Goal: Find specific page/section: Find specific page/section

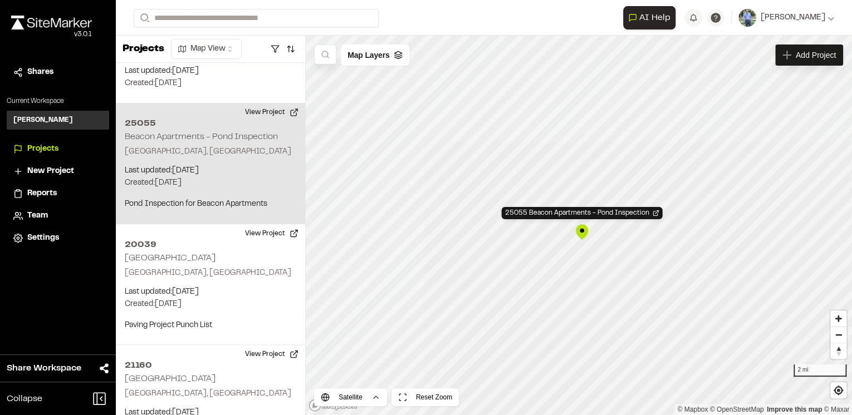
scroll to position [995, 0]
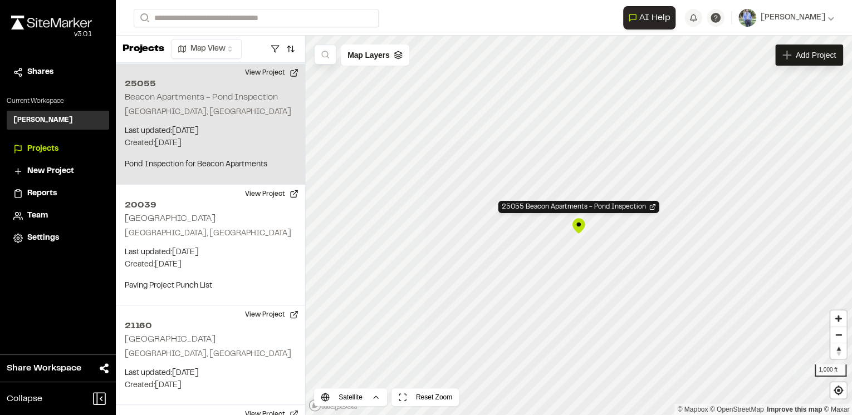
click at [578, 227] on div "25055 Beacon Apartments - Pond Inspection" at bounding box center [578, 226] width 17 height 17
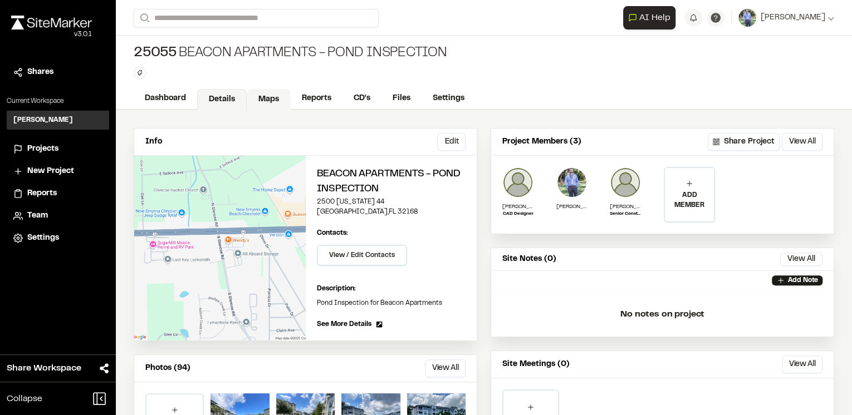
click at [270, 97] on link "Maps" at bounding box center [269, 99] width 44 height 21
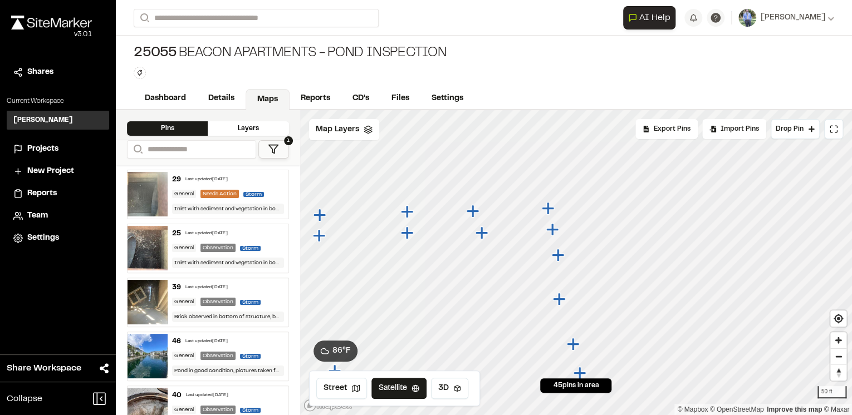
click at [545, 207] on icon "Map marker" at bounding box center [547, 208] width 12 height 12
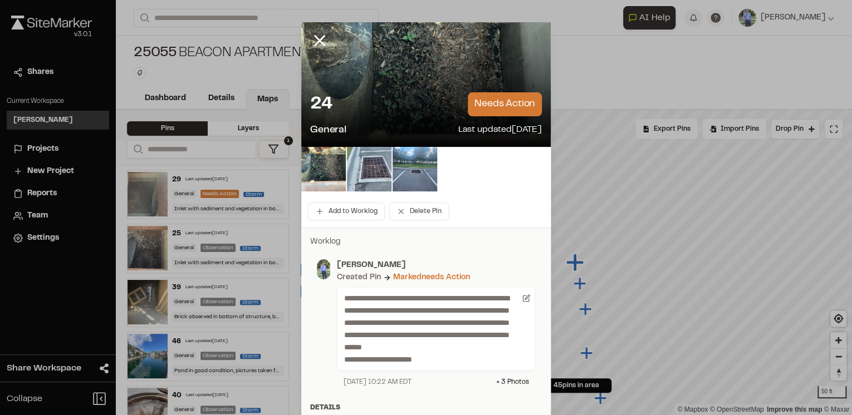
click at [367, 174] on img at bounding box center [369, 169] width 45 height 45
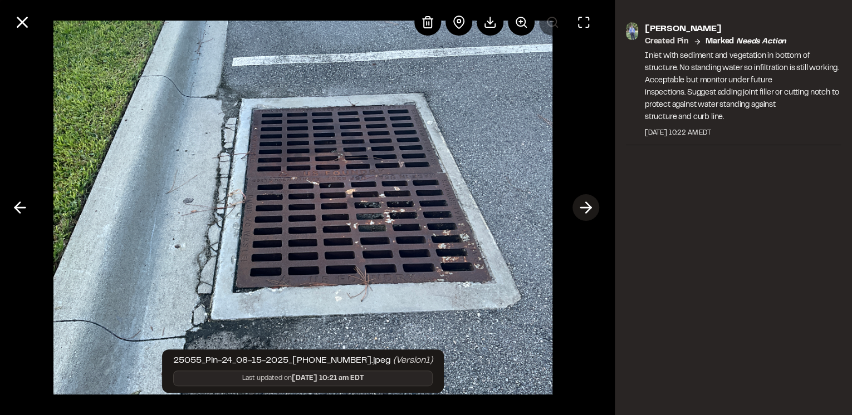
click at [581, 208] on icon at bounding box center [586, 207] width 18 height 19
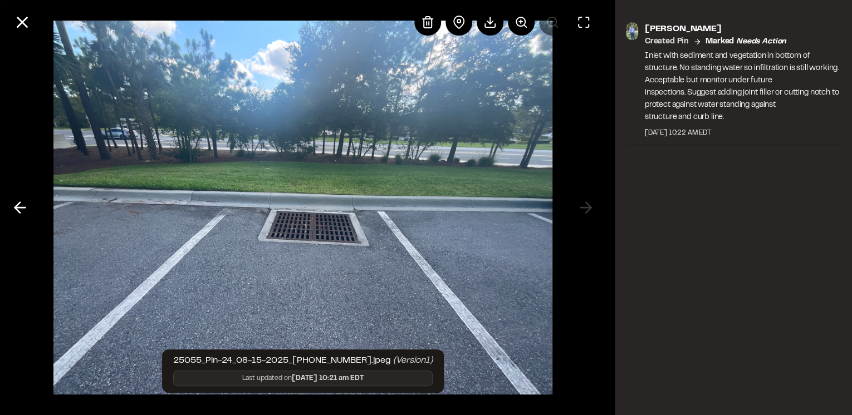
click at [588, 207] on div at bounding box center [303, 207] width 606 height 415
click at [18, 208] on line at bounding box center [20, 208] width 11 height 0
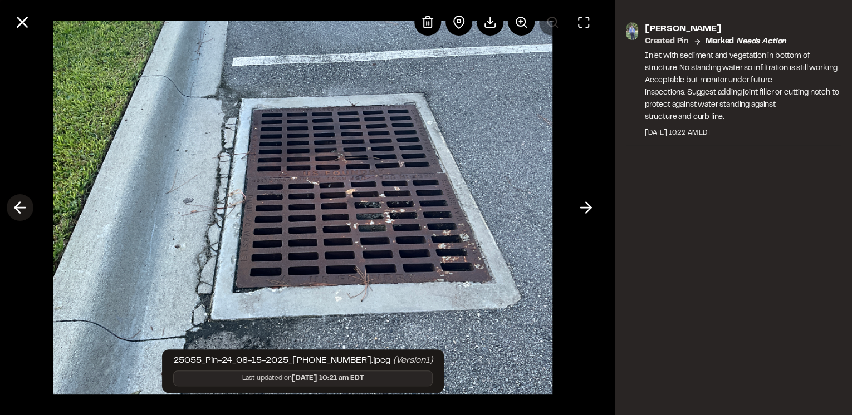
click at [18, 208] on line at bounding box center [20, 208] width 11 height 0
